Goal: Information Seeking & Learning: Check status

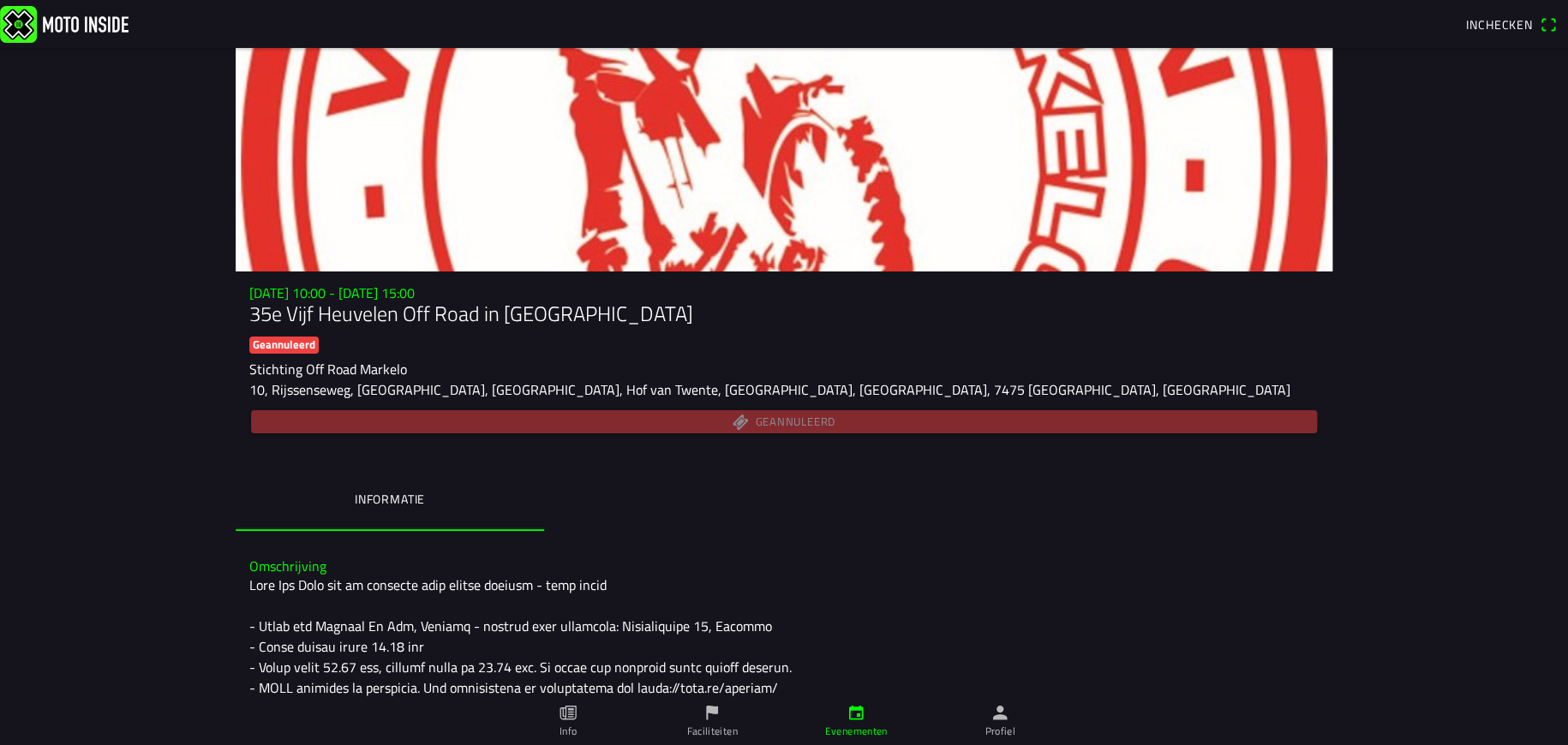
click at [760, 405] on div "[DATE] 10:00 - [DATE] 15:00 35e Vijf Heuvelen Off Road in Markelo Geannuleerd S…" at bounding box center [784, 361] width 1097 height 151
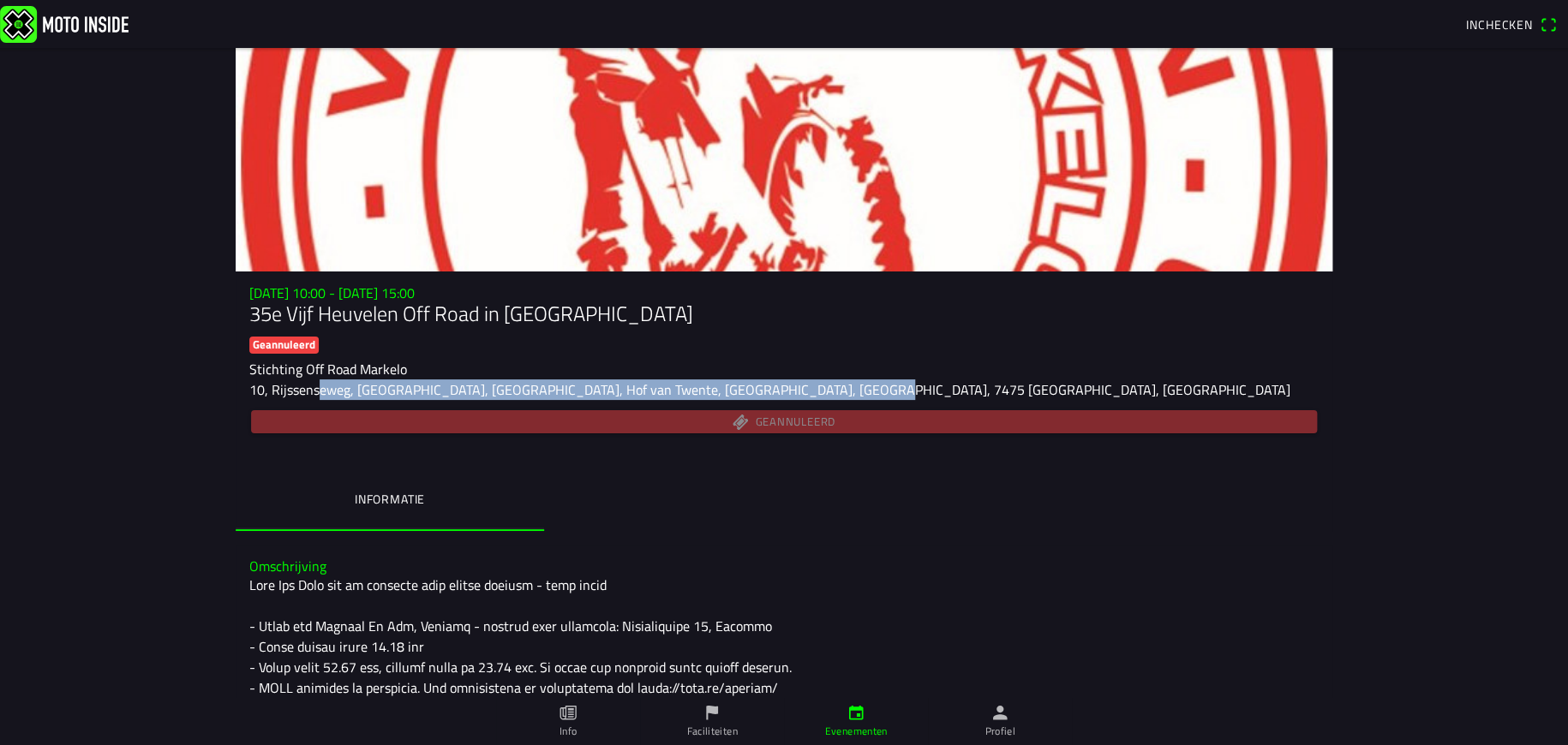
drag, startPoint x: 302, startPoint y: 387, endPoint x: 831, endPoint y: 386, distance: 529.0
click at [830, 386] on div "10, Rijssenseweg, [GEOGRAPHIC_DATA], [GEOGRAPHIC_DATA], Hof van Twente, [GEOGRA…" at bounding box center [784, 390] width 1070 height 21
click at [885, 398] on div "10, Rijssenseweg, [GEOGRAPHIC_DATA], [GEOGRAPHIC_DATA], Hof van Twente, [GEOGRA…" at bounding box center [784, 390] width 1070 height 21
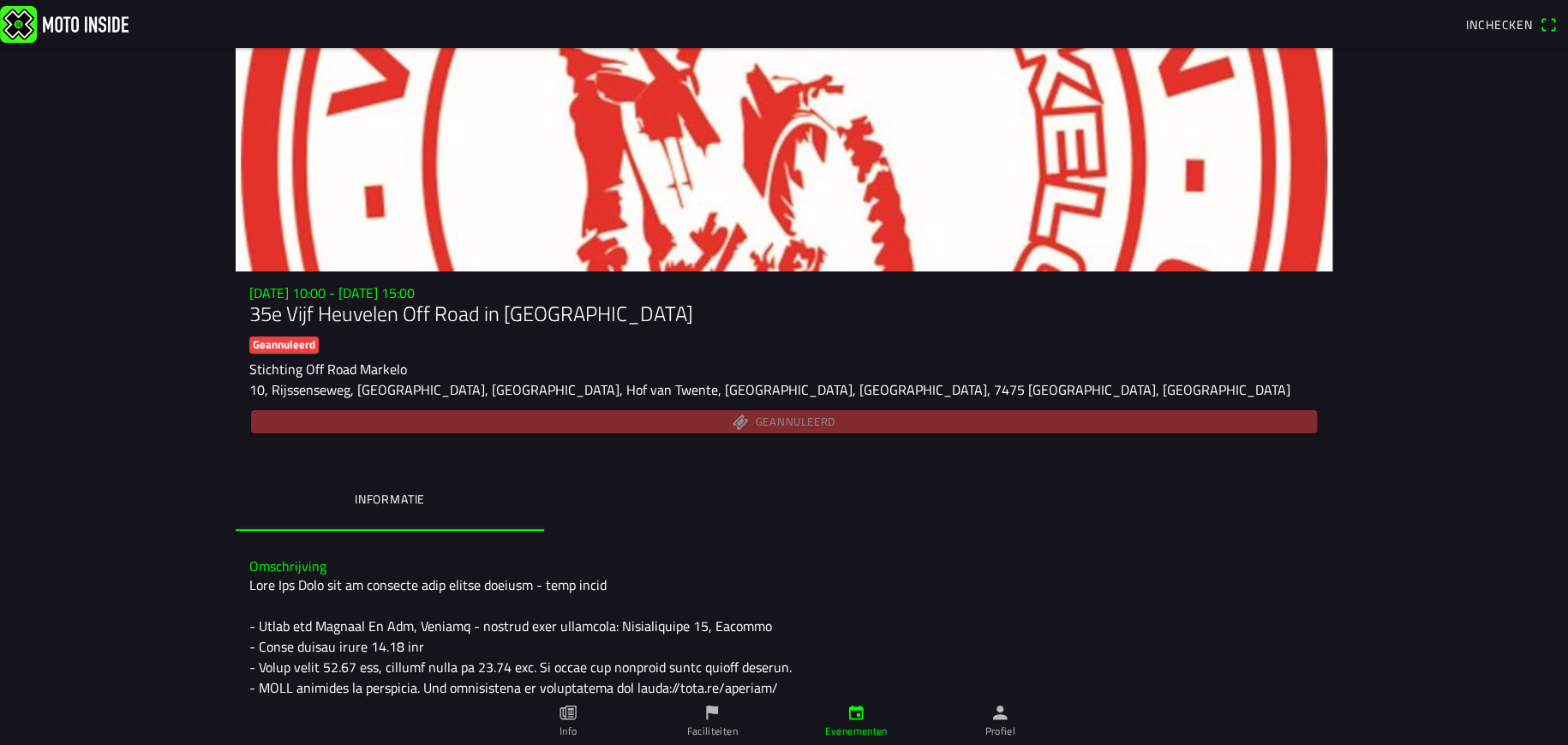
click at [776, 427] on div "Geannuleerd" at bounding box center [784, 422] width 1070 height 30
click at [807, 499] on ion-segment "Informatie" at bounding box center [784, 501] width 1097 height 60
